Goal: Information Seeking & Learning: Learn about a topic

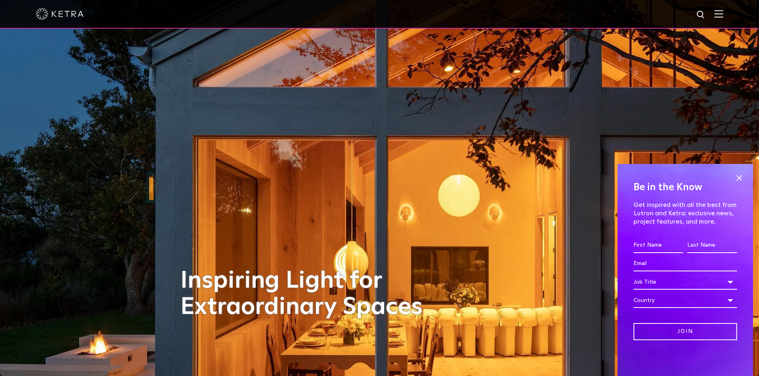
click at [722, 14] on img at bounding box center [718, 14] width 9 height 8
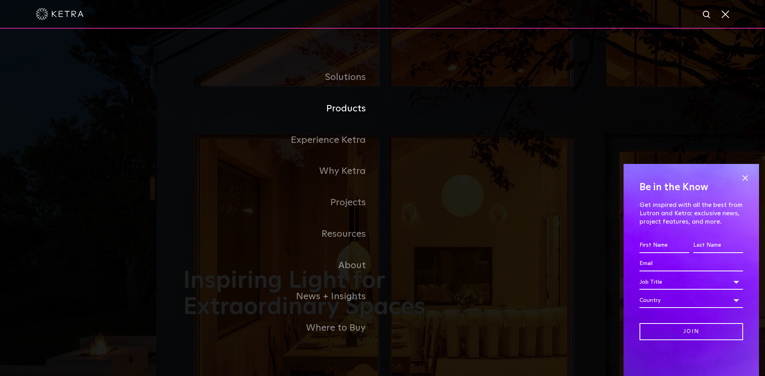
click at [342, 106] on link "Products" at bounding box center [282, 108] width 199 height 31
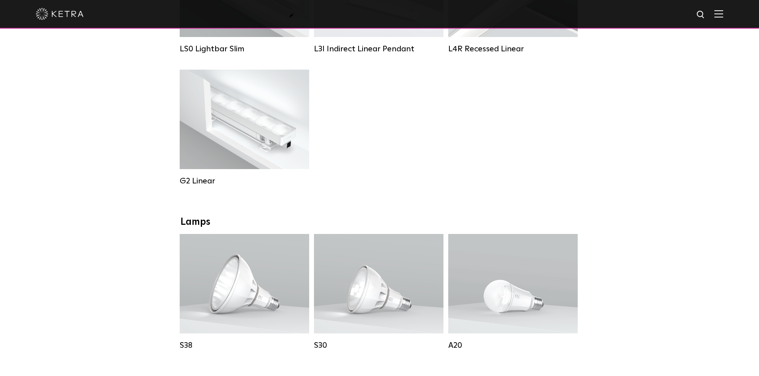
scroll to position [398, 0]
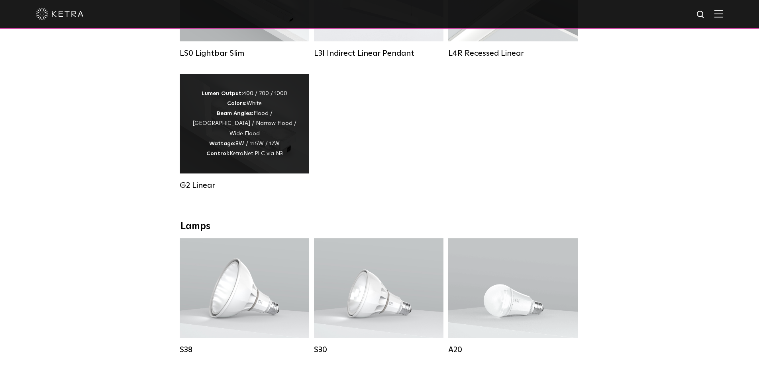
click at [280, 139] on div "Lumen Output: 400 / 700 / 1000 Colors: White Beam Angles: Flood / Graze / Narro…" at bounding box center [245, 124] width 106 height 70
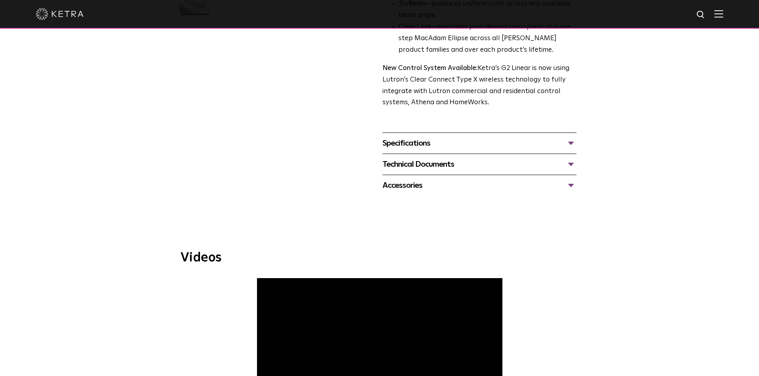
scroll to position [266, 0]
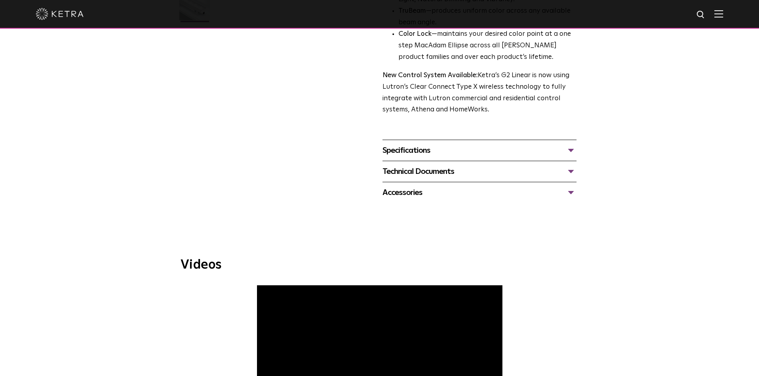
click at [570, 167] on div "Technical Documents" at bounding box center [479, 171] width 194 height 13
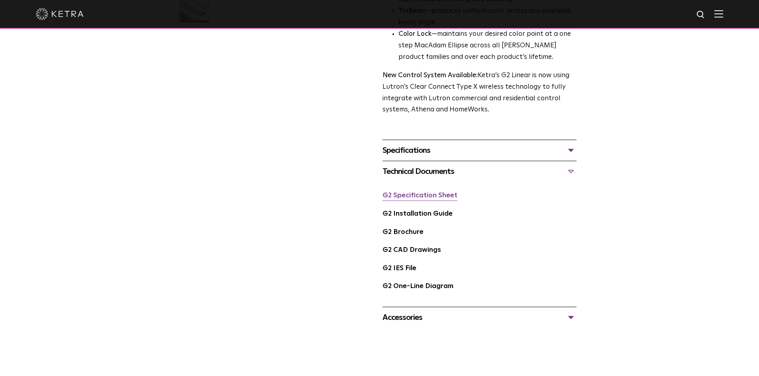
click at [414, 199] on link "G2 Specification Sheet" at bounding box center [419, 195] width 75 height 7
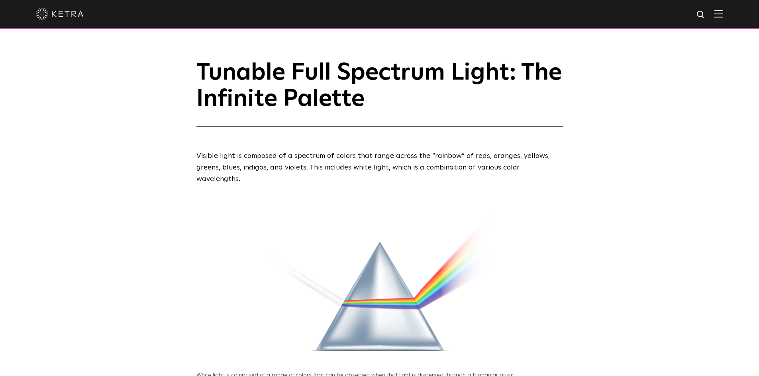
click at [723, 13] on img at bounding box center [718, 14] width 9 height 8
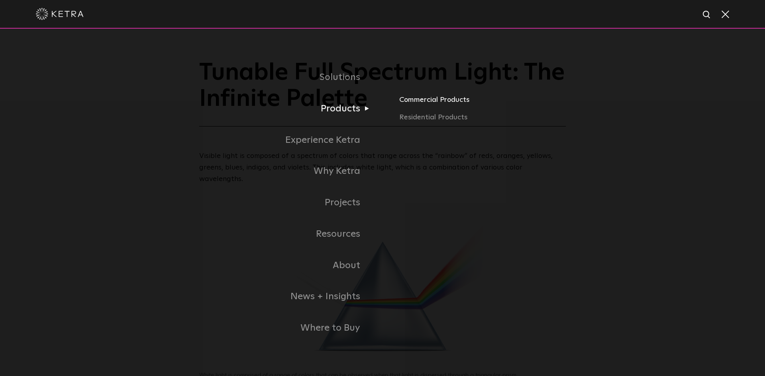
click at [441, 102] on link "Commercial Products" at bounding box center [524, 103] width 250 height 18
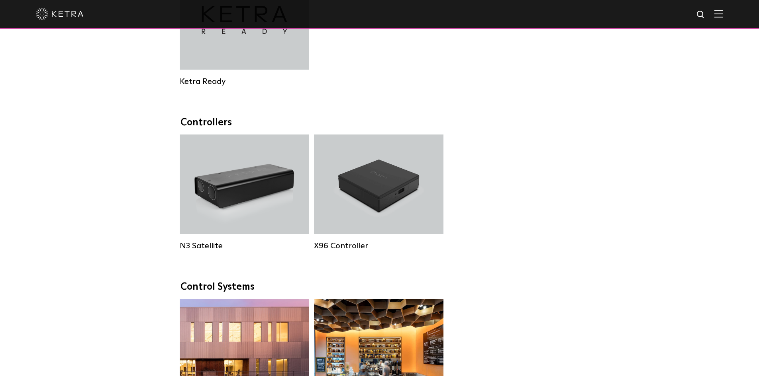
scroll to position [735, 0]
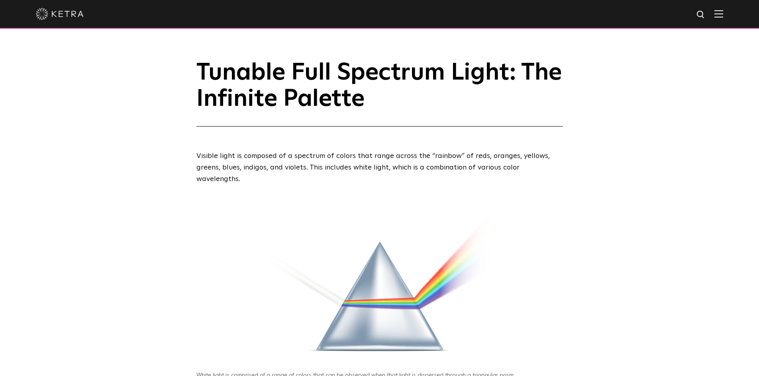
click at [723, 11] on img at bounding box center [718, 14] width 9 height 8
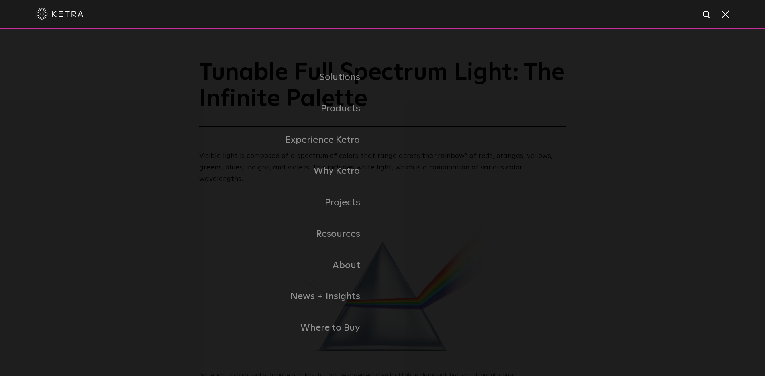
click at [0, 0] on link "Residential Products" at bounding box center [0, 0] width 0 height 0
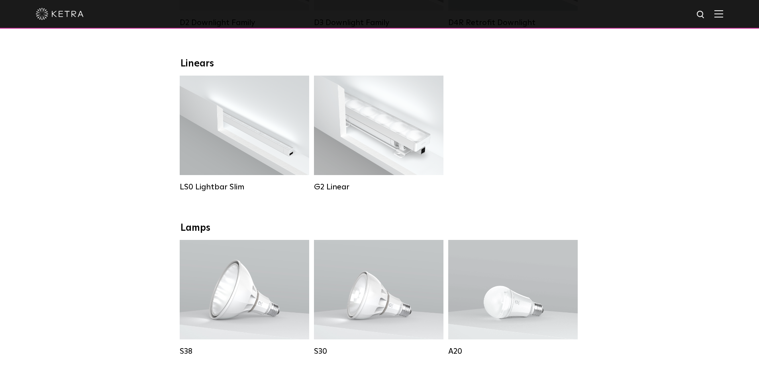
scroll to position [266, 0]
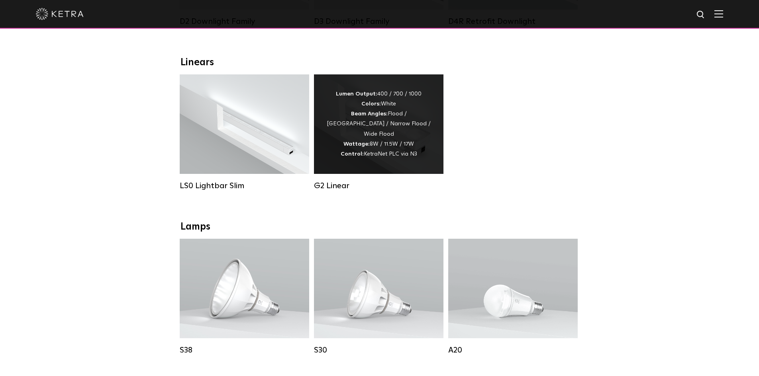
click at [391, 128] on div "Lumen Output: 400 / 700 / 1000 Colors: White Beam Angles: Flood / Graze / Narro…" at bounding box center [379, 124] width 106 height 70
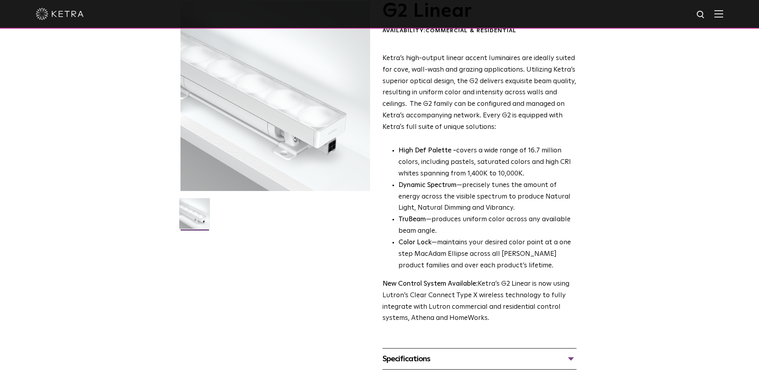
scroll to position [199, 0]
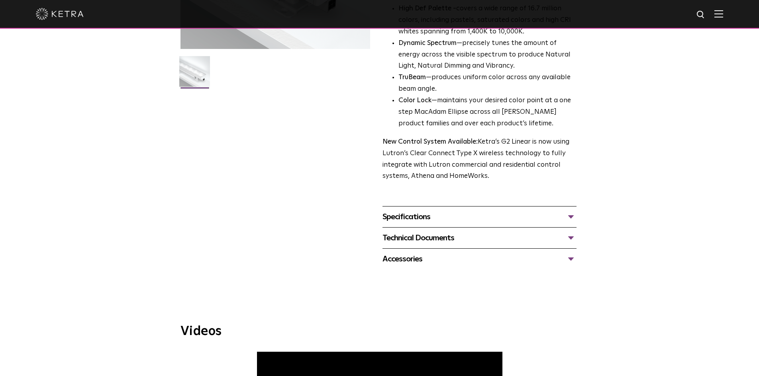
click at [574, 240] on div "Technical Documents" at bounding box center [479, 238] width 194 height 13
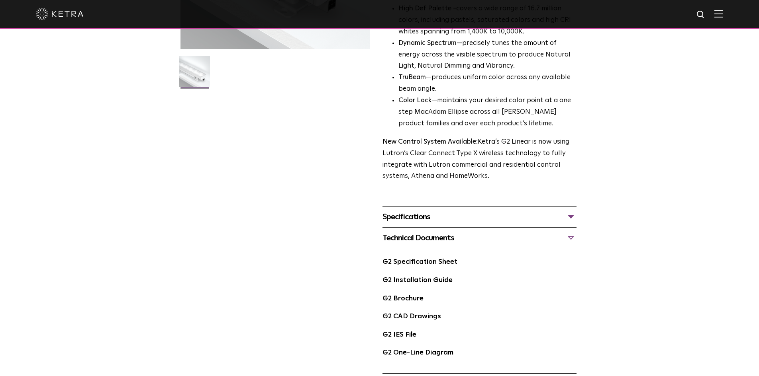
click at [455, 217] on div "Specifications" at bounding box center [479, 217] width 194 height 13
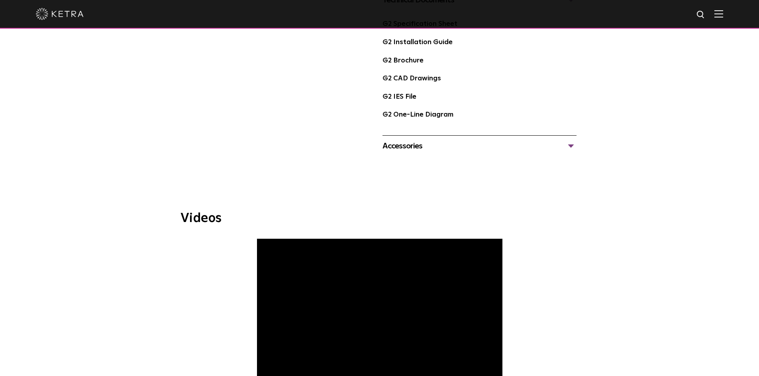
scroll to position [598, 0]
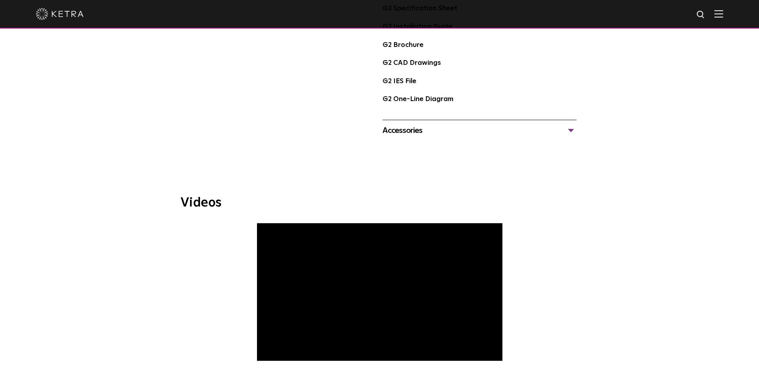
click at [565, 130] on div "Accessories" at bounding box center [479, 130] width 194 height 13
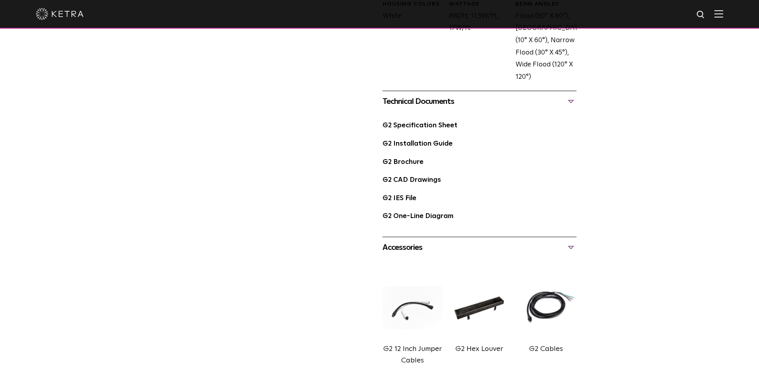
scroll to position [465, 0]
